Goal: Task Accomplishment & Management: Use online tool/utility

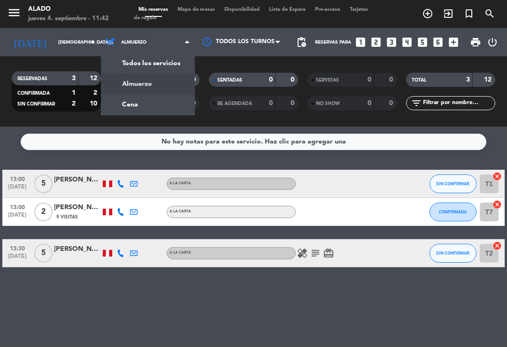
click at [164, 112] on div "menu Alado [DATE] 4. septiembre - 11:42 Mis reservas Mapa de mesas Disponibilid…" at bounding box center [253, 63] width 507 height 127
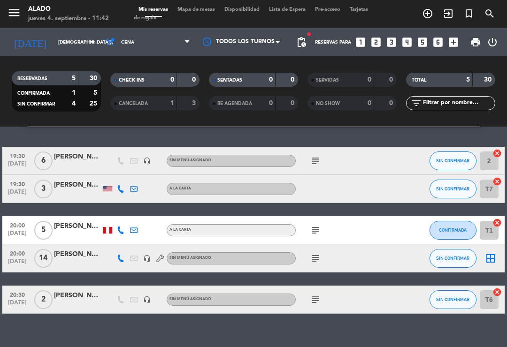
scroll to position [22, 0]
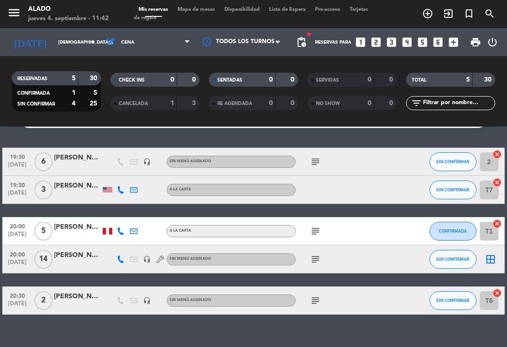
click at [320, 254] on icon "subject" at bounding box center [315, 259] width 11 height 11
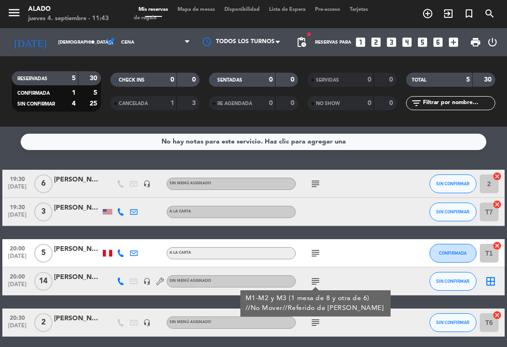
scroll to position [0, 0]
click at [319, 188] on icon "subject" at bounding box center [315, 183] width 11 height 11
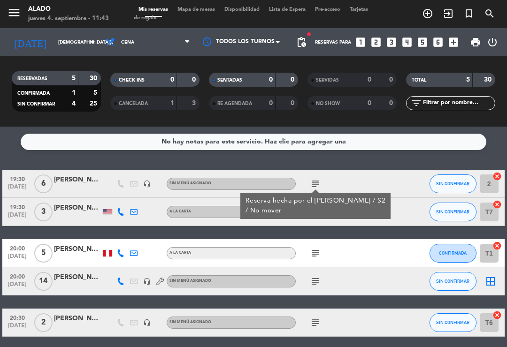
click at [320, 182] on icon "subject" at bounding box center [315, 183] width 11 height 11
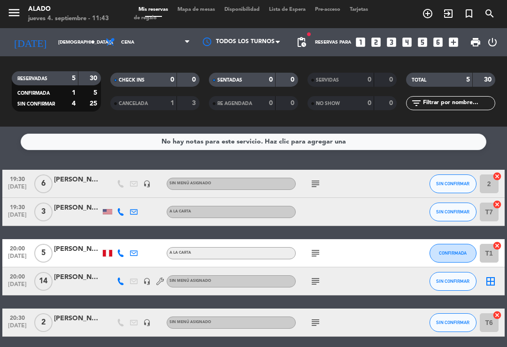
click at [126, 42] on span "Cena" at bounding box center [127, 42] width 13 height 5
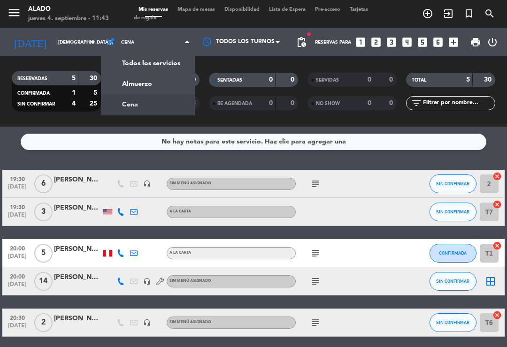
click at [144, 107] on div "menu Alado [DATE] 4. septiembre - 11:43 Mis reservas Mapa de mesas Disponibilid…" at bounding box center [253, 63] width 507 height 127
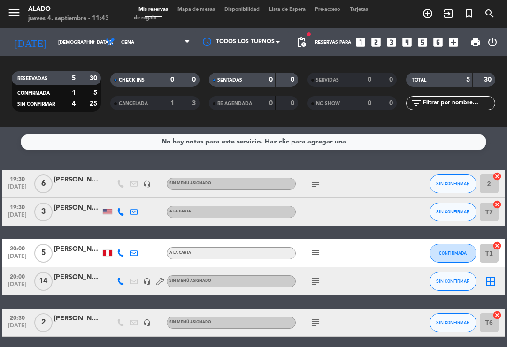
click at [128, 51] on span "Cena" at bounding box center [148, 42] width 94 height 21
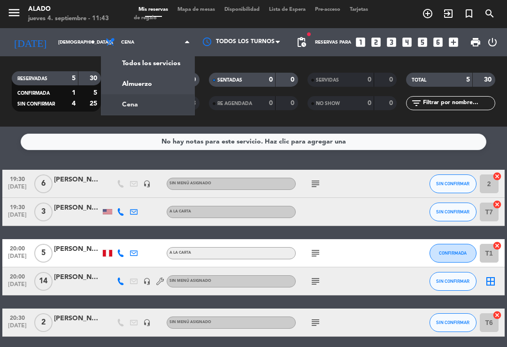
click at [151, 88] on div "menu Alado [DATE] 4. septiembre - 11:43 Mis reservas Mapa de mesas Disponibilid…" at bounding box center [253, 63] width 507 height 127
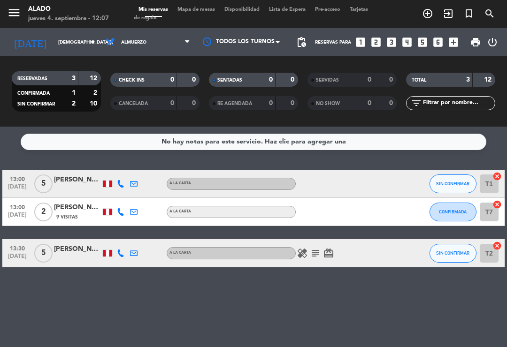
click at [179, 39] on span "Almuerzo" at bounding box center [148, 42] width 94 height 21
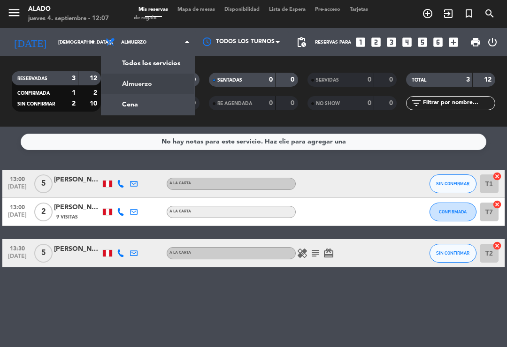
click at [191, 46] on span at bounding box center [189, 42] width 9 height 9
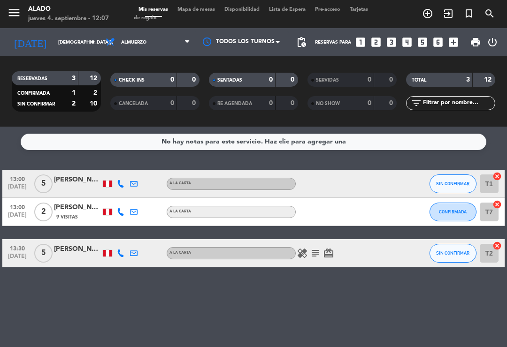
click at [186, 49] on span "Almuerzo" at bounding box center [148, 42] width 94 height 21
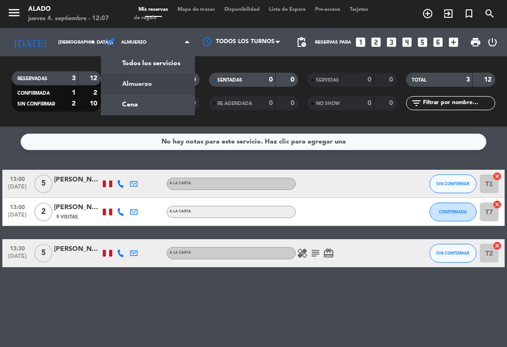
click at [160, 99] on div "menu Alado [DATE] 4. septiembre - 12:07 Mis reservas Mapa de mesas Disponibilid…" at bounding box center [253, 63] width 507 height 127
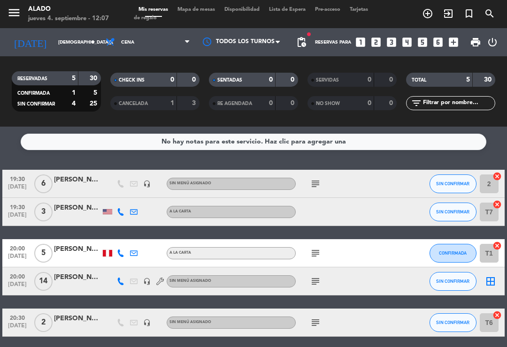
scroll to position [0, 0]
click at [167, 34] on span "Cena" at bounding box center [148, 42] width 94 height 21
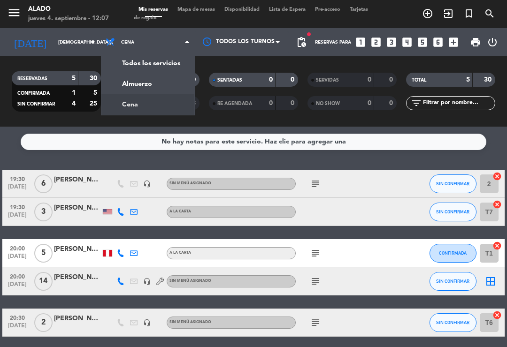
click at [163, 82] on div "menu Alado [DATE] 4. septiembre - 12:07 Mis reservas Mapa de mesas Disponibilid…" at bounding box center [253, 63] width 507 height 127
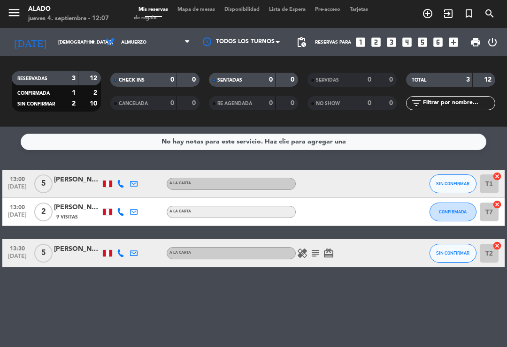
click at [318, 252] on icon "subject" at bounding box center [315, 253] width 11 height 11
click at [316, 249] on icon "subject" at bounding box center [315, 253] width 11 height 11
click at [313, 256] on icon "subject" at bounding box center [315, 253] width 11 height 11
click at [315, 252] on icon "subject" at bounding box center [315, 253] width 11 height 11
click at [168, 39] on span "Almuerzo" at bounding box center [148, 42] width 94 height 21
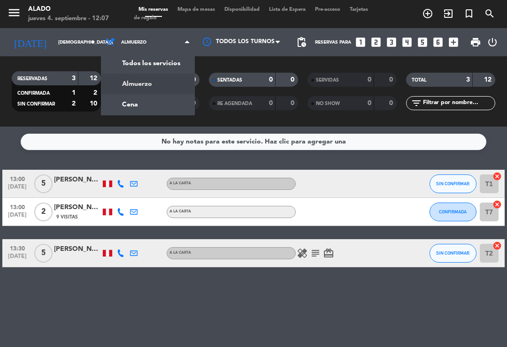
click at [162, 92] on div "menu Alado [DATE] 4. septiembre - 12:07 Mis reservas Mapa de mesas Disponibilid…" at bounding box center [253, 63] width 507 height 127
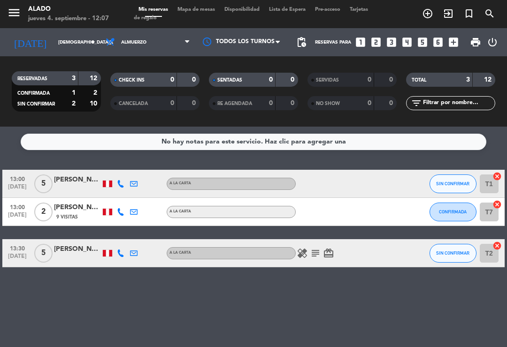
click at [170, 35] on span "Almuerzo" at bounding box center [148, 42] width 94 height 21
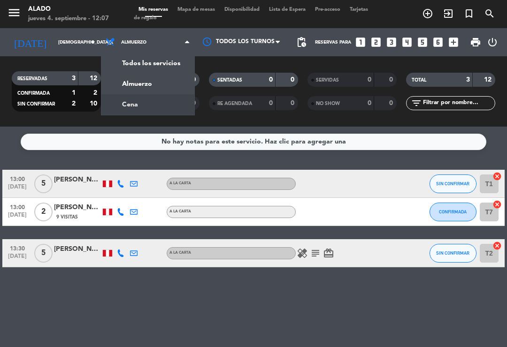
click at [156, 102] on div "menu Alado [DATE] 4. septiembre - 12:07 Mis reservas Mapa de mesas Disponibilid…" at bounding box center [253, 63] width 507 height 127
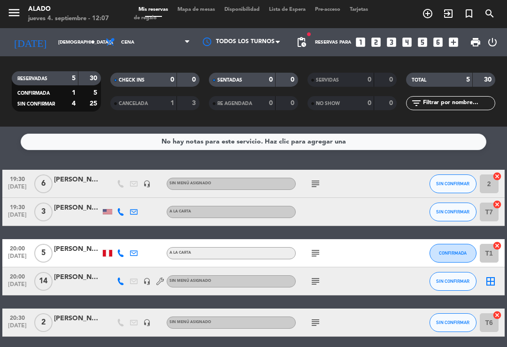
click at [172, 46] on span "Cena" at bounding box center [148, 42] width 94 height 21
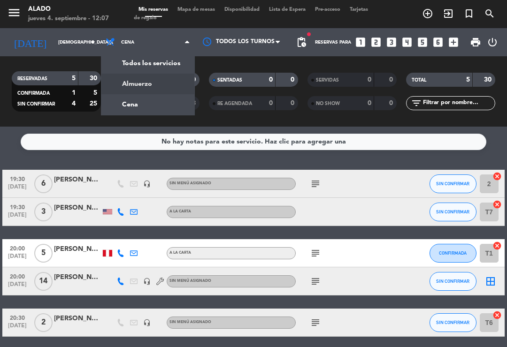
click at [173, 79] on div "menu Alado [DATE] 4. septiembre - 12:07 Mis reservas Mapa de mesas Disponibilid…" at bounding box center [253, 63] width 507 height 127
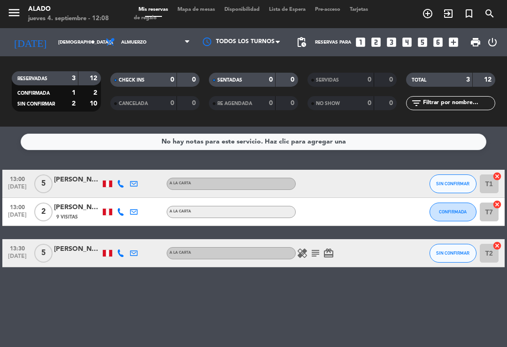
click at [320, 248] on icon "subject" at bounding box center [315, 253] width 11 height 11
click at [317, 250] on icon "subject" at bounding box center [315, 253] width 11 height 11
click at [319, 253] on icon "subject" at bounding box center [315, 253] width 11 height 11
click at [296, 244] on div "healing subject No cerdo gracias card_giftcard" at bounding box center [335, 253] width 79 height 28
click at [301, 248] on icon "healing" at bounding box center [302, 253] width 11 height 11
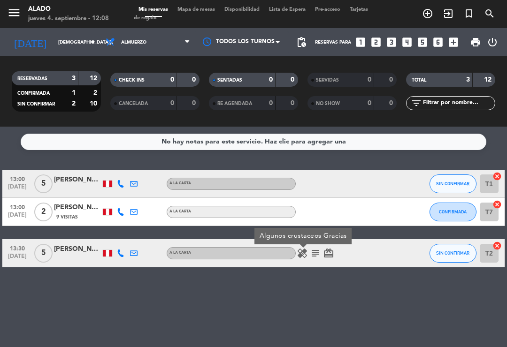
click at [313, 250] on icon "subject" at bounding box center [315, 253] width 11 height 11
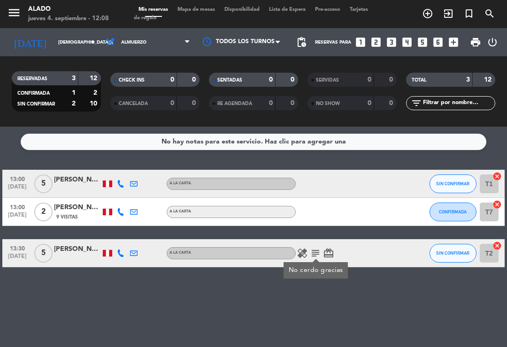
click at [328, 252] on icon "card_giftcard" at bounding box center [328, 253] width 11 height 11
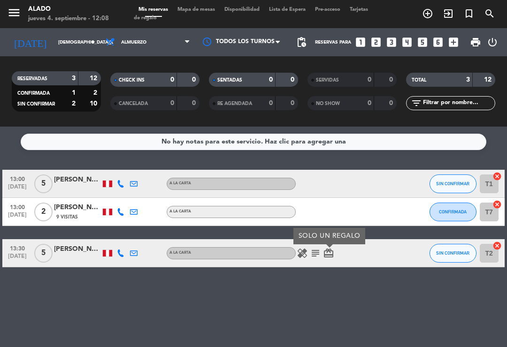
click at [326, 249] on icon "card_giftcard" at bounding box center [328, 253] width 11 height 11
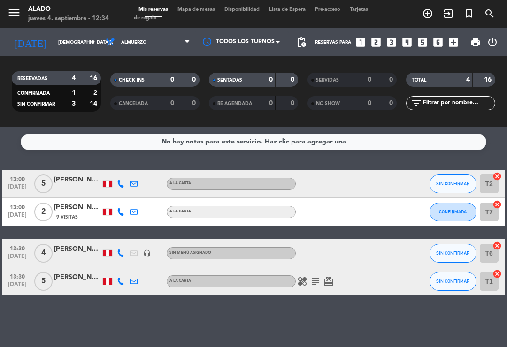
select select "lunch"
click at [282, 208] on div "A la carta" at bounding box center [231, 212] width 129 height 12
click at [412, 239] on div "13:30 [DATE] 4 [PERSON_NAME] headset_mic Sin menú asignado SIN CONFIRMAR T6 can…" at bounding box center [253, 253] width 502 height 28
click at [493, 210] on input "T7" at bounding box center [489, 212] width 19 height 19
click at [128, 29] on div "Todos los servicios Almuerzo Cena Almuerzo Todos los servicios Almuerzo Cena" at bounding box center [148, 42] width 94 height 28
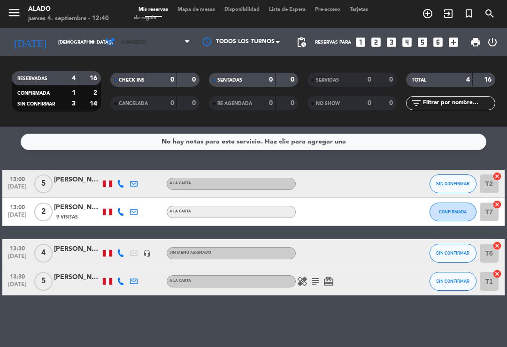
click at [148, 38] on span "Almuerzo" at bounding box center [148, 42] width 94 height 21
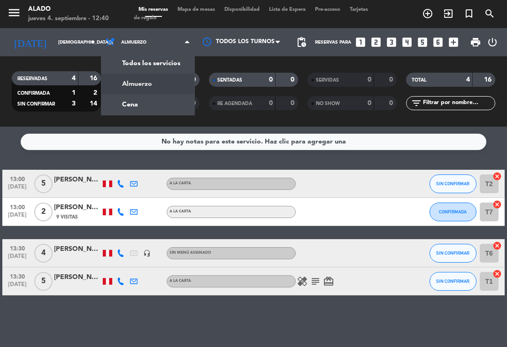
click at [139, 104] on div "menu Alado [DATE] 4. septiembre - 12:40 Mis reservas Mapa de mesas Disponibilid…" at bounding box center [253, 63] width 507 height 127
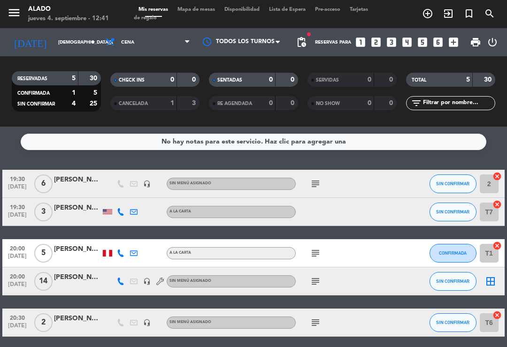
scroll to position [0, 0]
click at [150, 44] on span "Cena" at bounding box center [148, 42] width 94 height 21
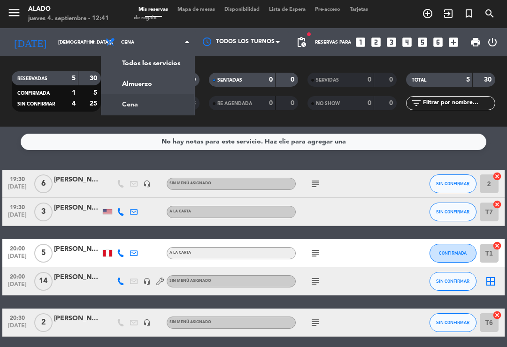
scroll to position [0, 0]
click at [151, 84] on div "menu Alado [DATE] 4. septiembre - 12:41 Mis reservas Mapa de mesas Disponibilid…" at bounding box center [253, 63] width 507 height 127
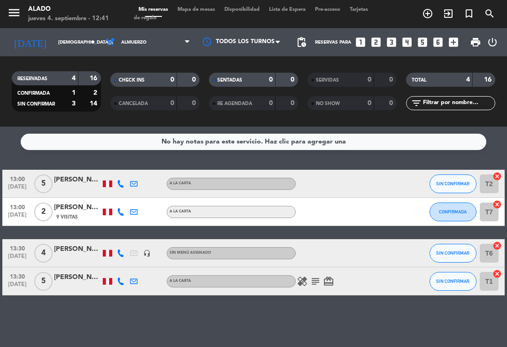
click at [502, 200] on div "T7 cancel" at bounding box center [490, 212] width 28 height 28
click at [495, 202] on icon "cancel" at bounding box center [496, 204] width 9 height 9
click at [486, 207] on icon "border_all" at bounding box center [490, 211] width 11 height 11
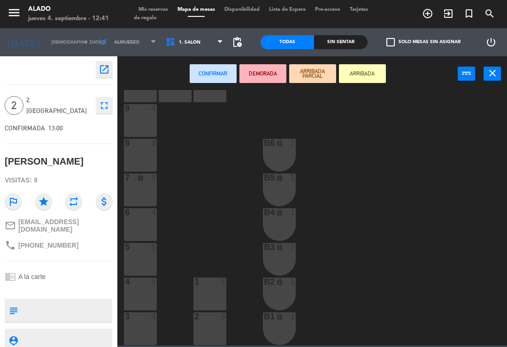
scroll to position [37, 0]
click at [144, 326] on div "3 4" at bounding box center [140, 329] width 33 height 33
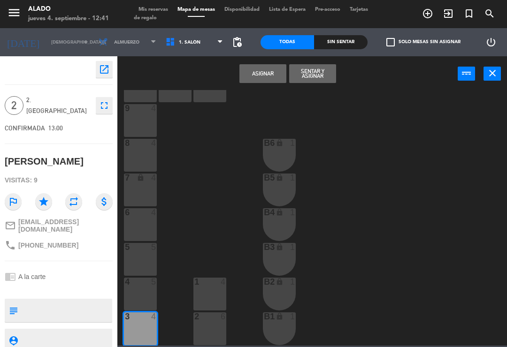
click at [317, 76] on button "Sentar y Asignar" at bounding box center [312, 73] width 47 height 19
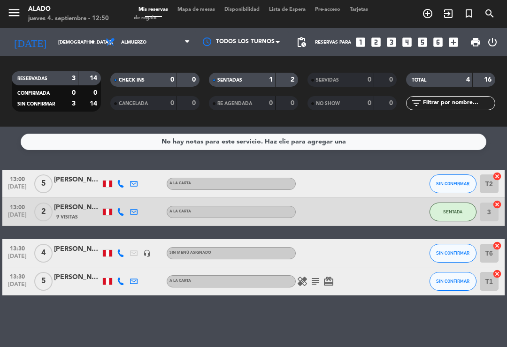
click at [81, 181] on div "[PERSON_NAME]" at bounding box center [77, 180] width 47 height 11
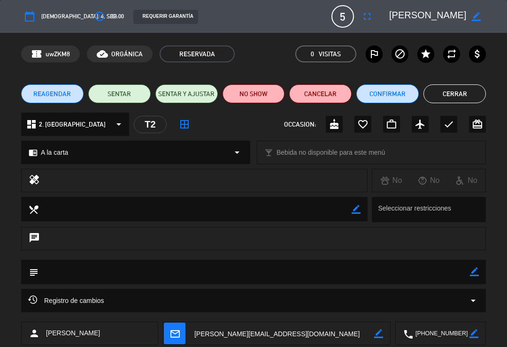
click at [453, 96] on button "Cerrar" at bounding box center [454, 93] width 62 height 19
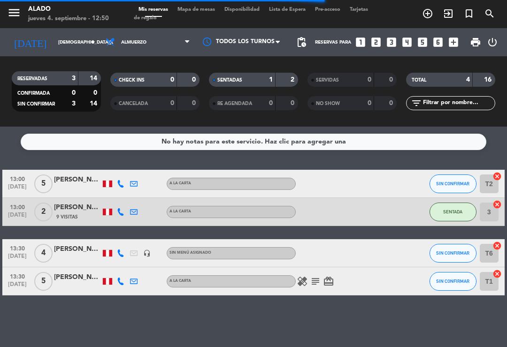
click at [320, 283] on icon "subject" at bounding box center [315, 281] width 11 height 11
click at [306, 284] on icon "healing" at bounding box center [302, 281] width 11 height 11
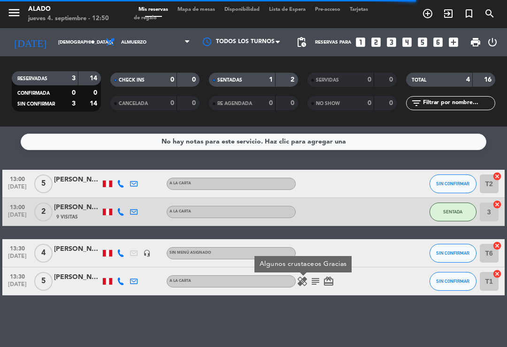
click at [297, 279] on icon "healing" at bounding box center [302, 281] width 11 height 11
click at [328, 283] on icon "card_giftcard" at bounding box center [328, 281] width 11 height 11
click at [313, 286] on icon "subject" at bounding box center [315, 281] width 11 height 11
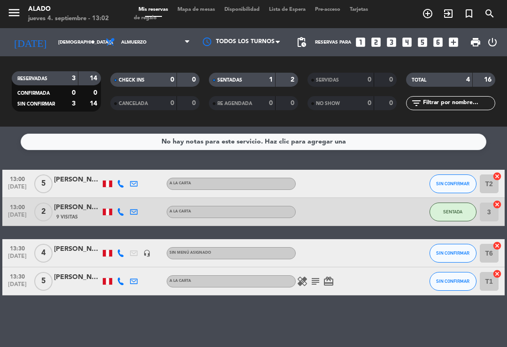
click at [166, 344] on div "No hay notas para este servicio. Haz clic para agregar una 13:00 [DATE] 5 [PERS…" at bounding box center [253, 237] width 507 height 221
click at [202, 8] on span "Mapa de mesas" at bounding box center [196, 9] width 47 height 5
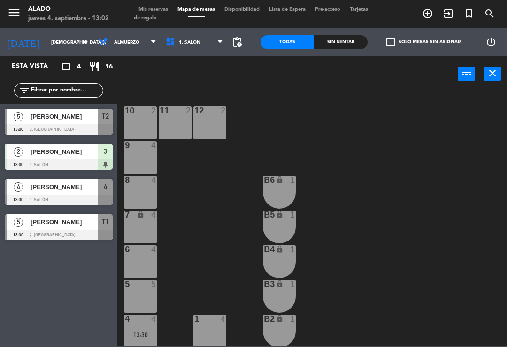
click at [146, 339] on div "4 4 13:30" at bounding box center [140, 331] width 33 height 33
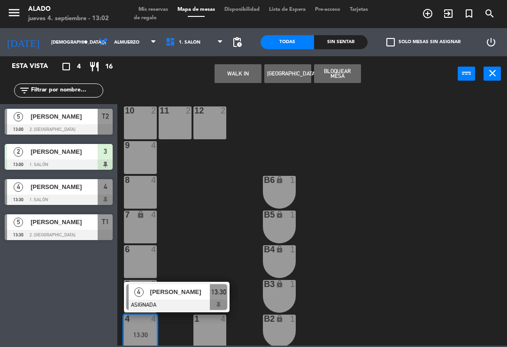
click at [200, 297] on span "[PERSON_NAME]" at bounding box center [180, 292] width 60 height 10
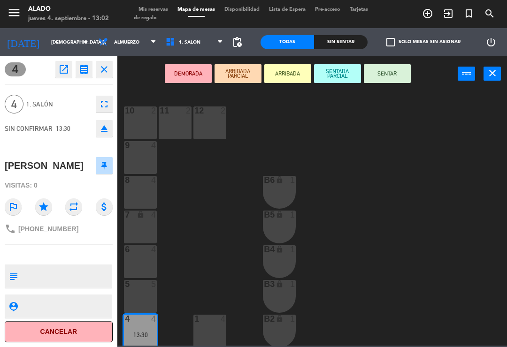
click at [391, 78] on button "SENTAR" at bounding box center [387, 73] width 47 height 19
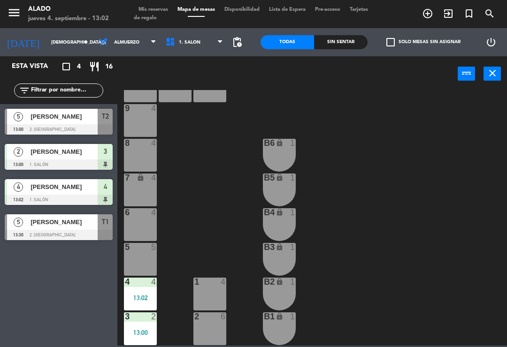
scroll to position [37, 0]
click at [429, 253] on div "10 2 11 2 12 2 9 4 8 4 B6 lock 1 7 lock 4 B5 lock 1 6 4 B4 lock 1 5 5 B3 lock 1…" at bounding box center [314, 218] width 384 height 256
click at [152, 7] on span "Mis reservas" at bounding box center [153, 9] width 39 height 5
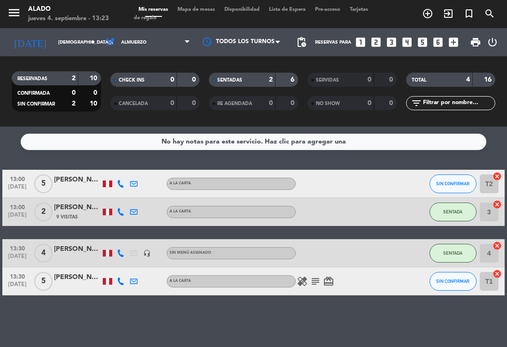
click at [496, 270] on icon "cancel" at bounding box center [496, 273] width 9 height 9
click at [489, 277] on icon "border_all" at bounding box center [490, 281] width 11 height 11
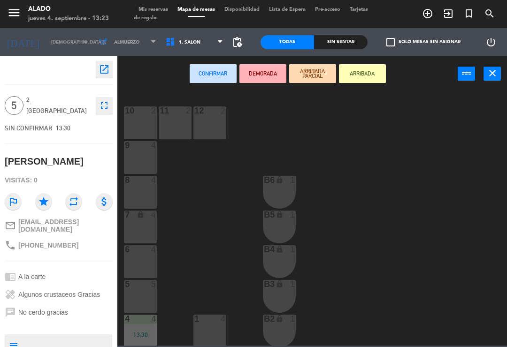
click at [144, 292] on div "5 5" at bounding box center [140, 296] width 33 height 33
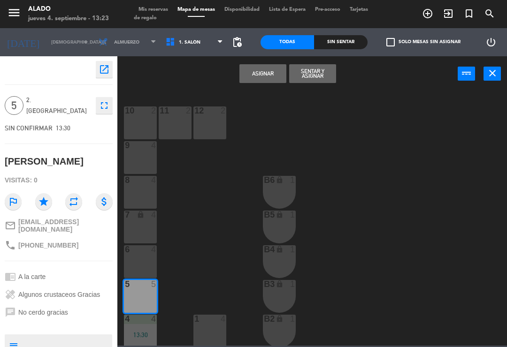
click at [318, 73] on button "Sentar y Asignar" at bounding box center [312, 73] width 47 height 19
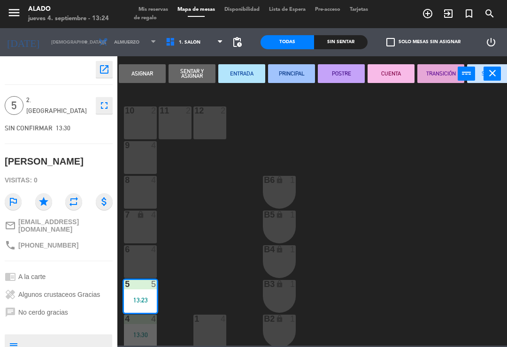
click at [427, 282] on div "10 2 11 2 12 2 9 4 8 4 B6 lock 1 7 lock 4 B5 lock 1 6 4 B4 lock 1 5 5 13:23 B3 …" at bounding box center [314, 218] width 384 height 256
click at [468, 250] on div "10 2 11 2 12 2 9 4 8 4 B6 lock 1 7 lock 4 B5 lock 1 6 4 B4 lock 1 5 5 13:23 B3 …" at bounding box center [314, 218] width 384 height 256
click at [459, 170] on div "10 2 11 2 12 2 9 4 8 4 B6 lock 1 7 lock 4 B5 lock 1 6 4 B4 lock 1 5 5 13:23 B3 …" at bounding box center [314, 218] width 384 height 256
click at [418, 205] on div "10 2 11 2 12 2 9 4 8 4 B6 lock 1 7 lock 4 B5 lock 1 6 4 B4 lock 1 5 5 13:23 B3 …" at bounding box center [314, 218] width 384 height 256
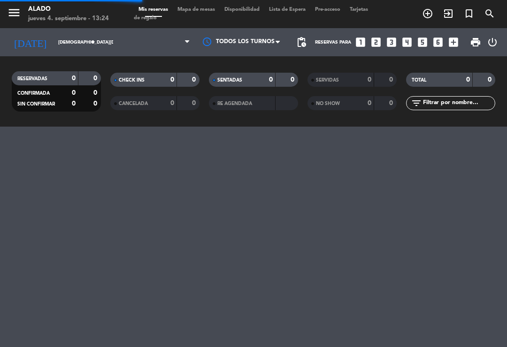
click at [384, 212] on div "menu Alado [DATE] 4. septiembre - 13:24 Mis reservas Mapa de mesas Disponibilid…" at bounding box center [253, 173] width 507 height 347
